Goal: Find specific page/section: Find specific page/section

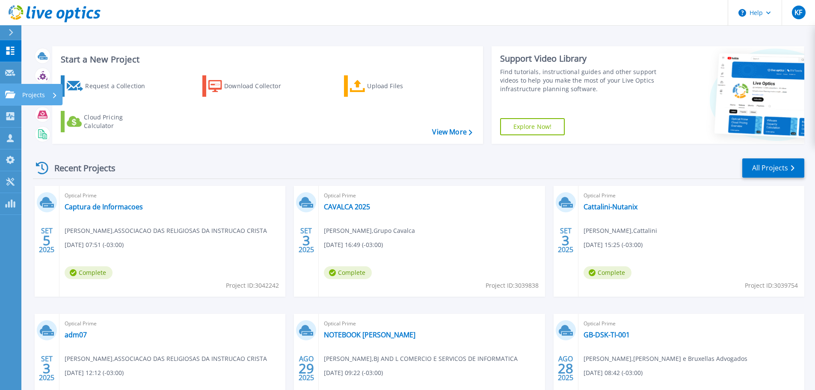
click at [13, 91] on icon at bounding box center [10, 94] width 10 height 7
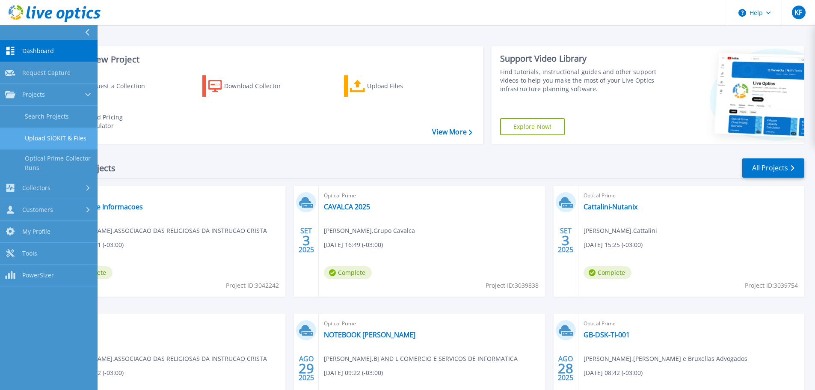
click at [39, 129] on link "Upload SIOKIT & Files" at bounding box center [49, 139] width 98 height 22
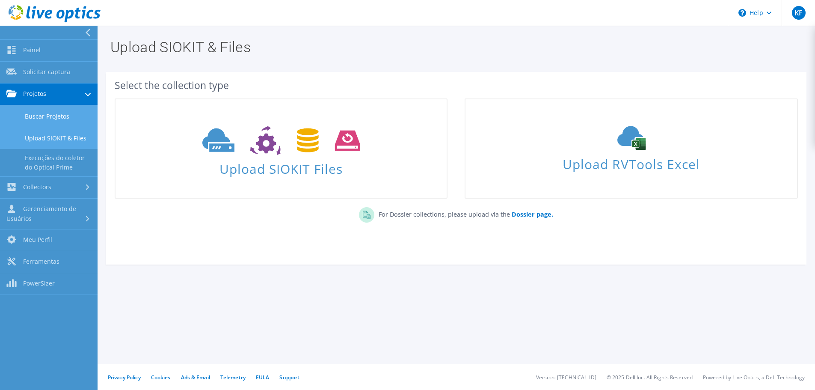
click at [31, 116] on link "Buscar Projetos" at bounding box center [49, 116] width 98 height 22
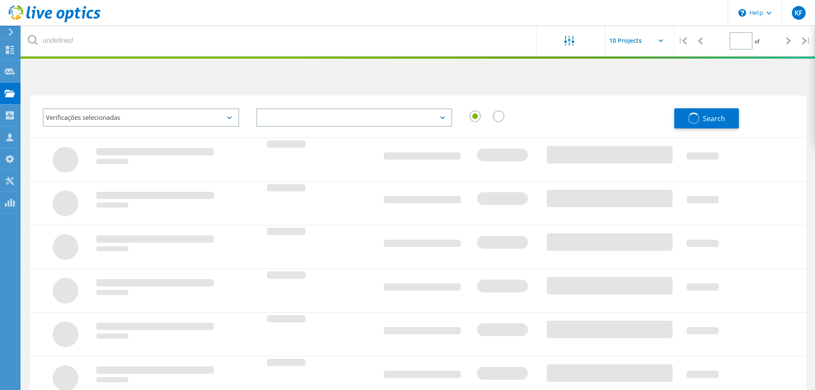
type input "1"
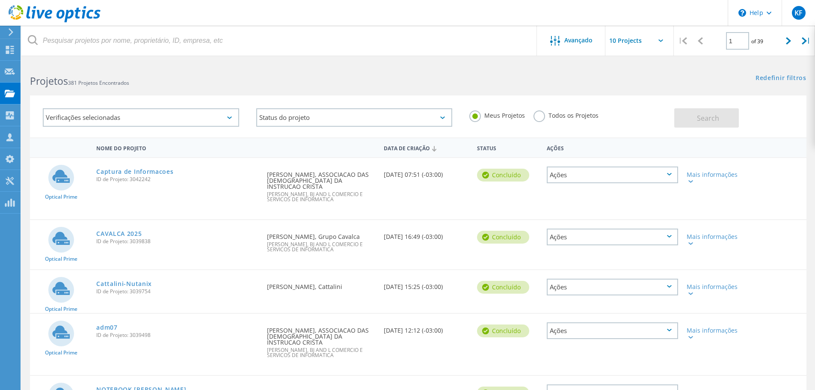
click at [45, 14] on use at bounding box center [55, 13] width 92 height 17
